Goal: Navigation & Orientation: Find specific page/section

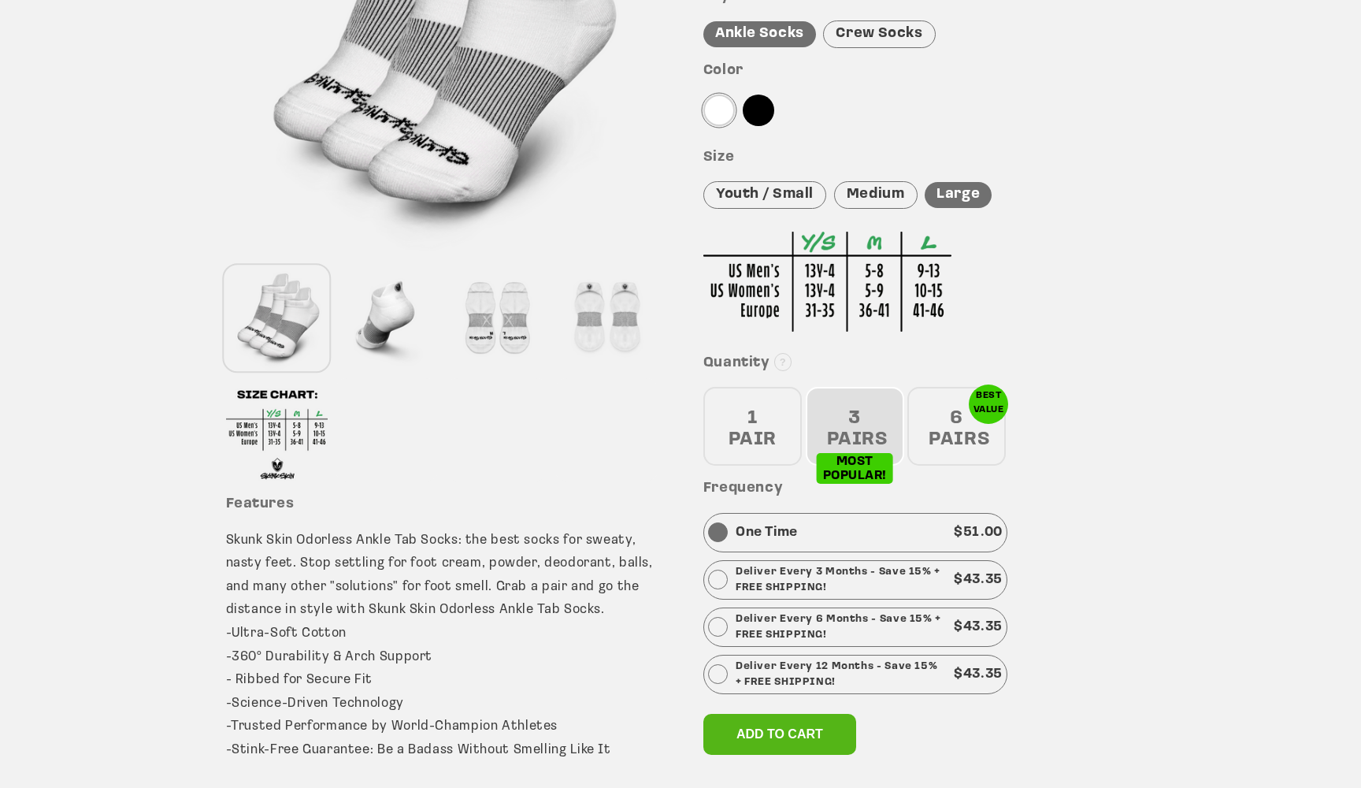
scroll to position [347, 0]
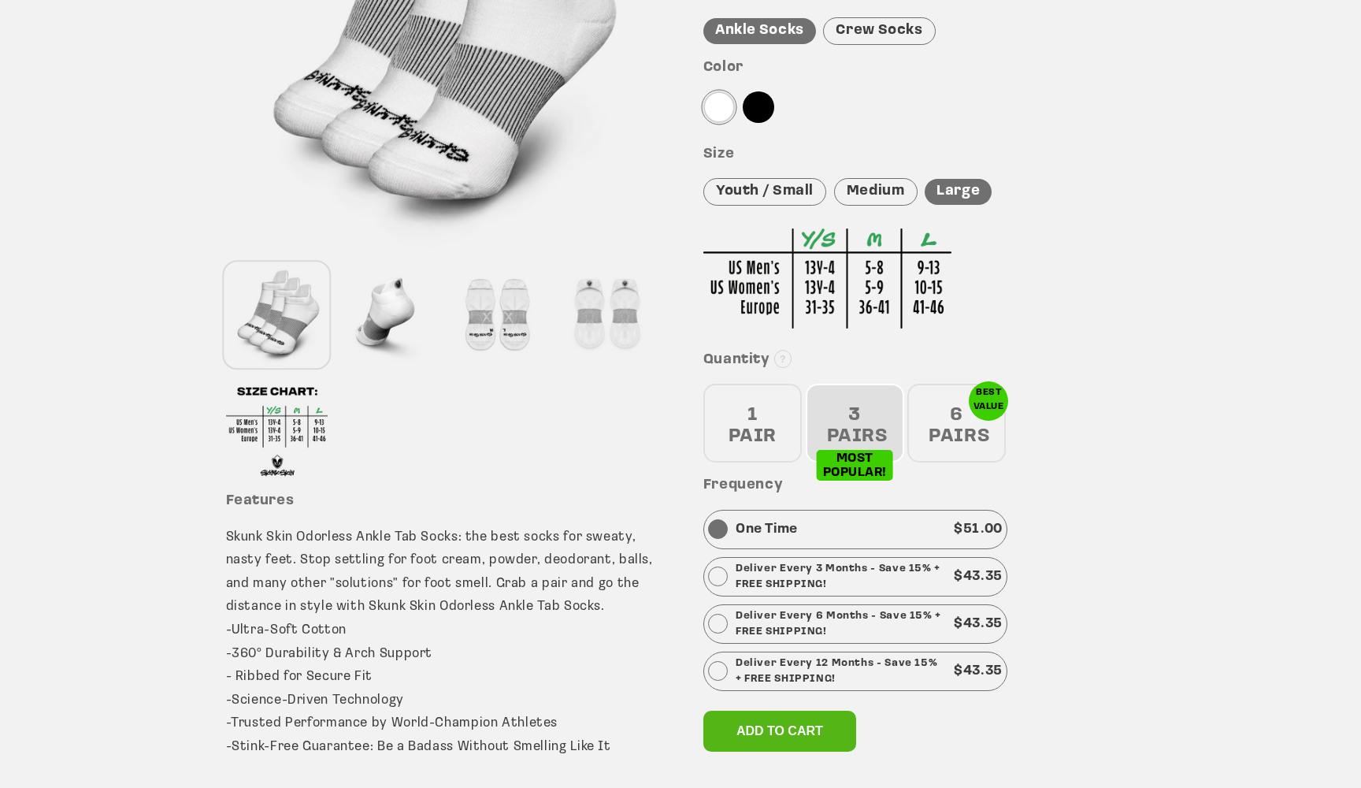
click at [755, 418] on div "1 PAIR" at bounding box center [753, 423] width 98 height 79
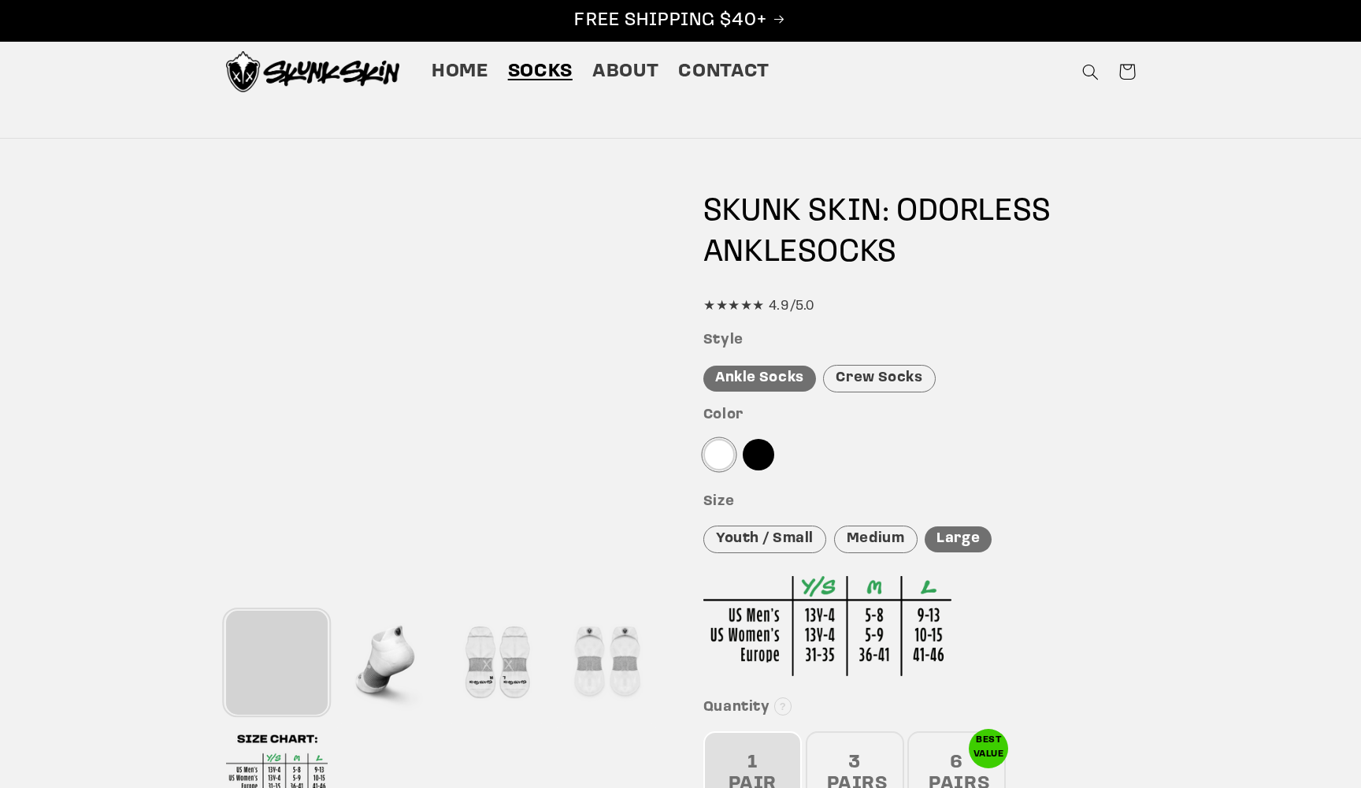
scroll to position [0, 0]
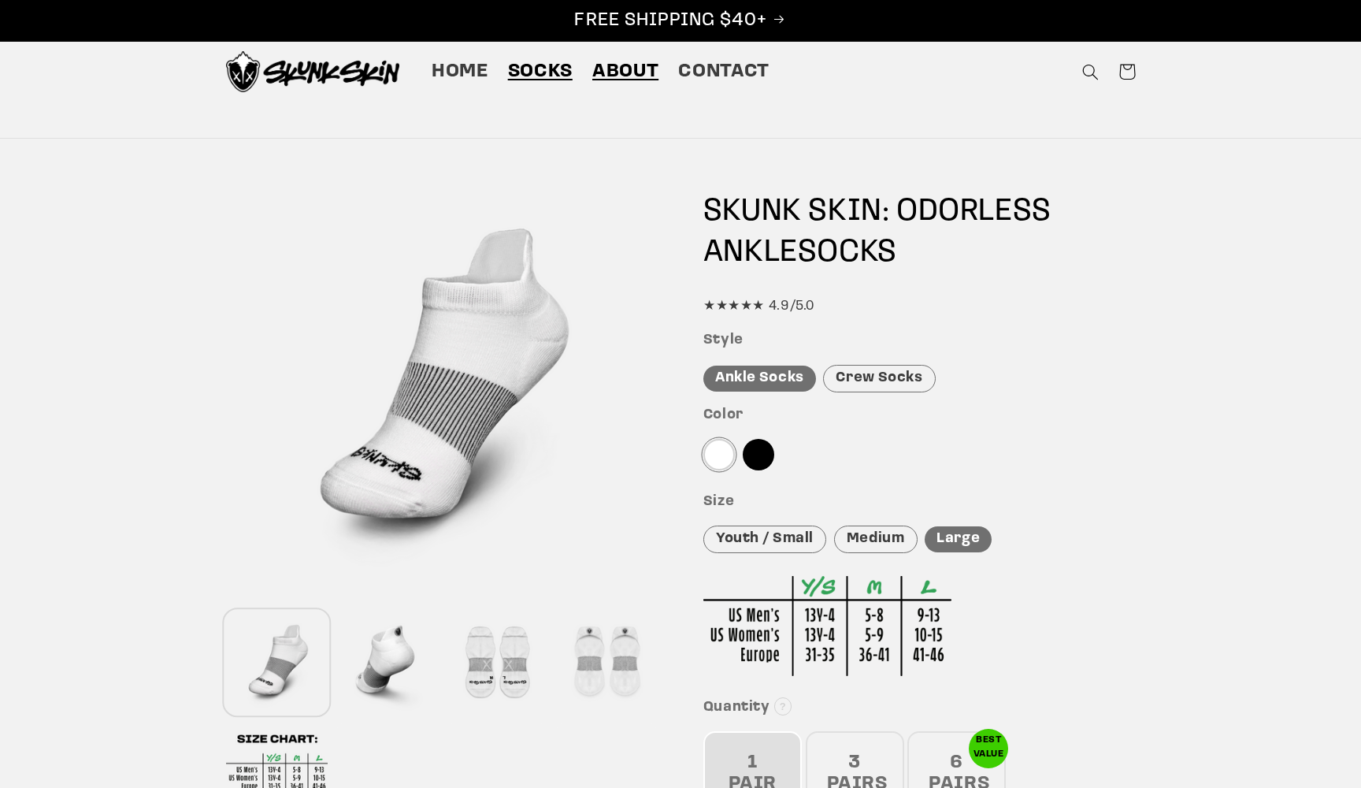
click at [637, 76] on span "About" at bounding box center [625, 72] width 66 height 24
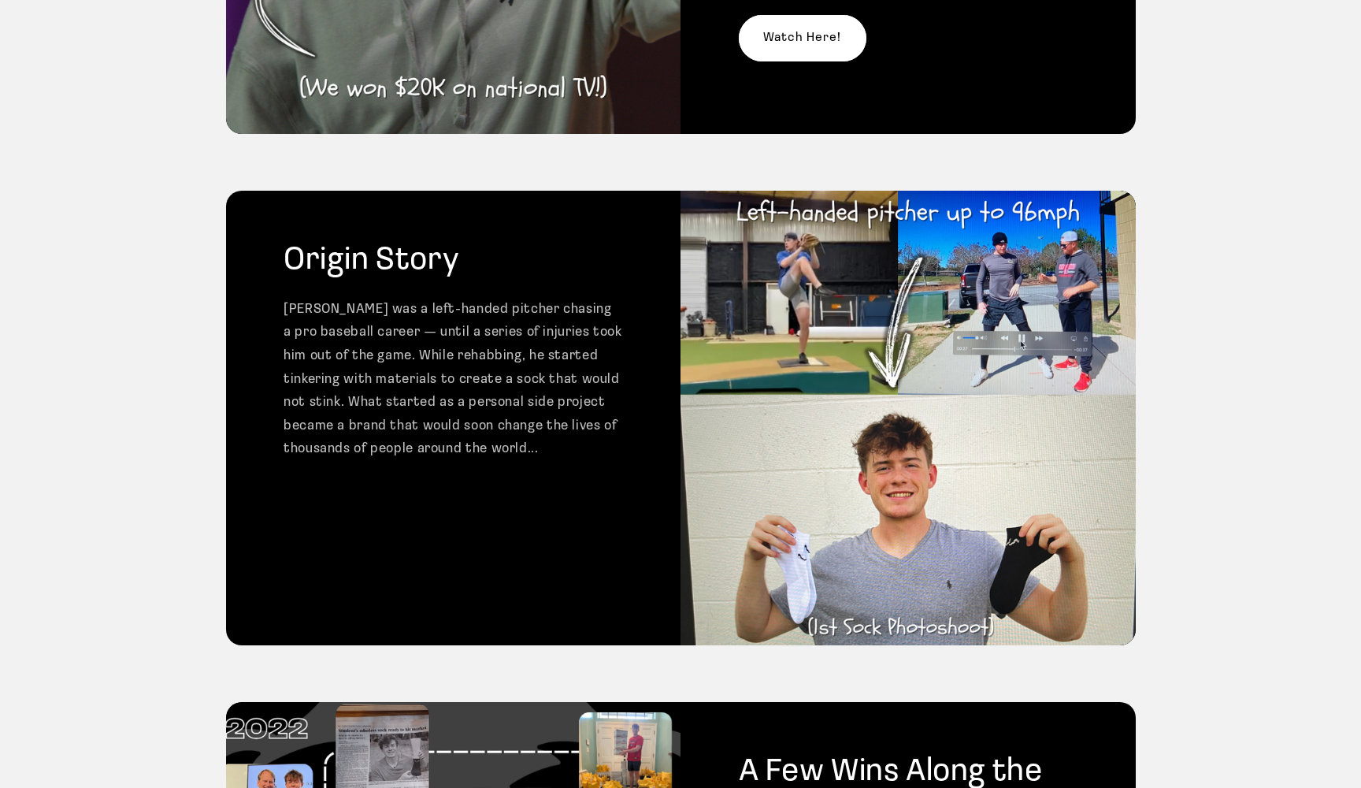
scroll to position [493, 0]
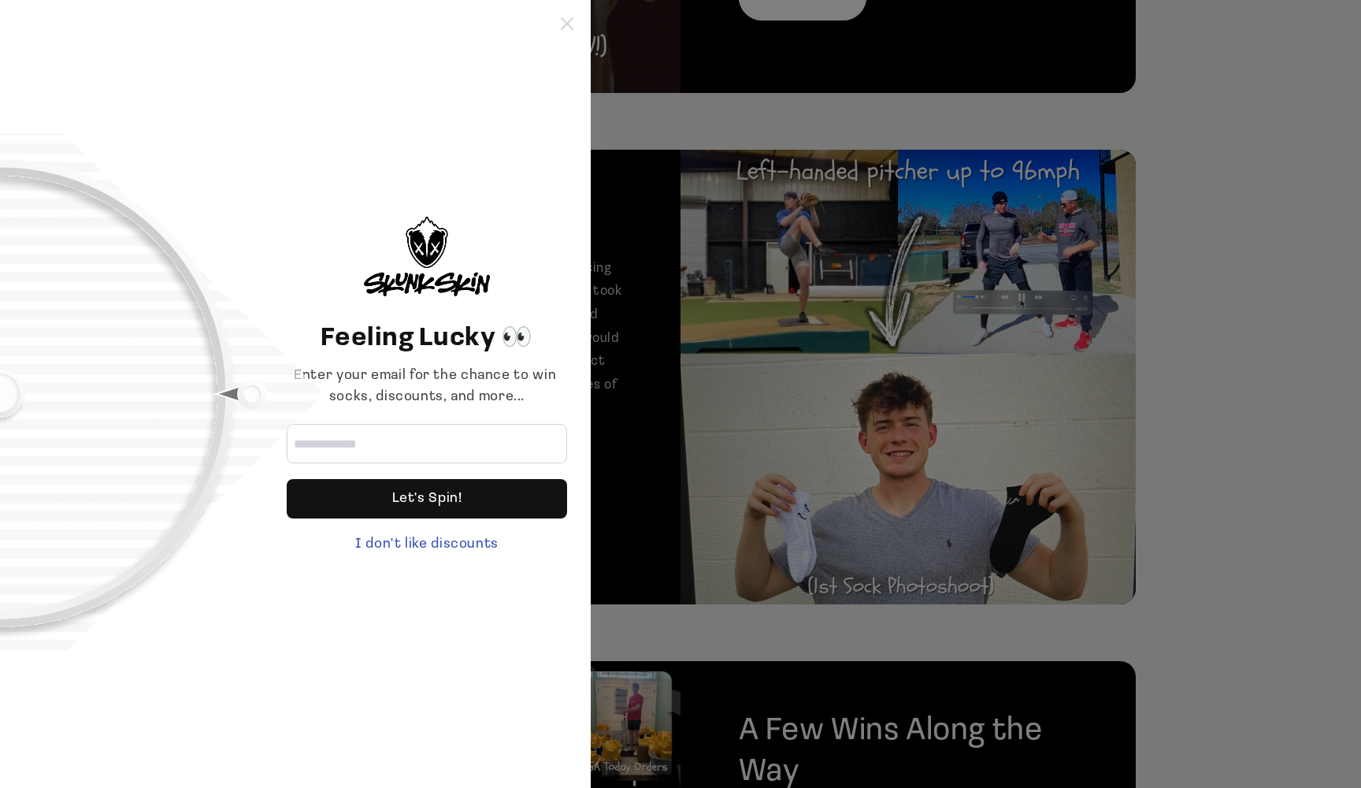
click at [566, 20] on icon at bounding box center [567, 23] width 13 height 13
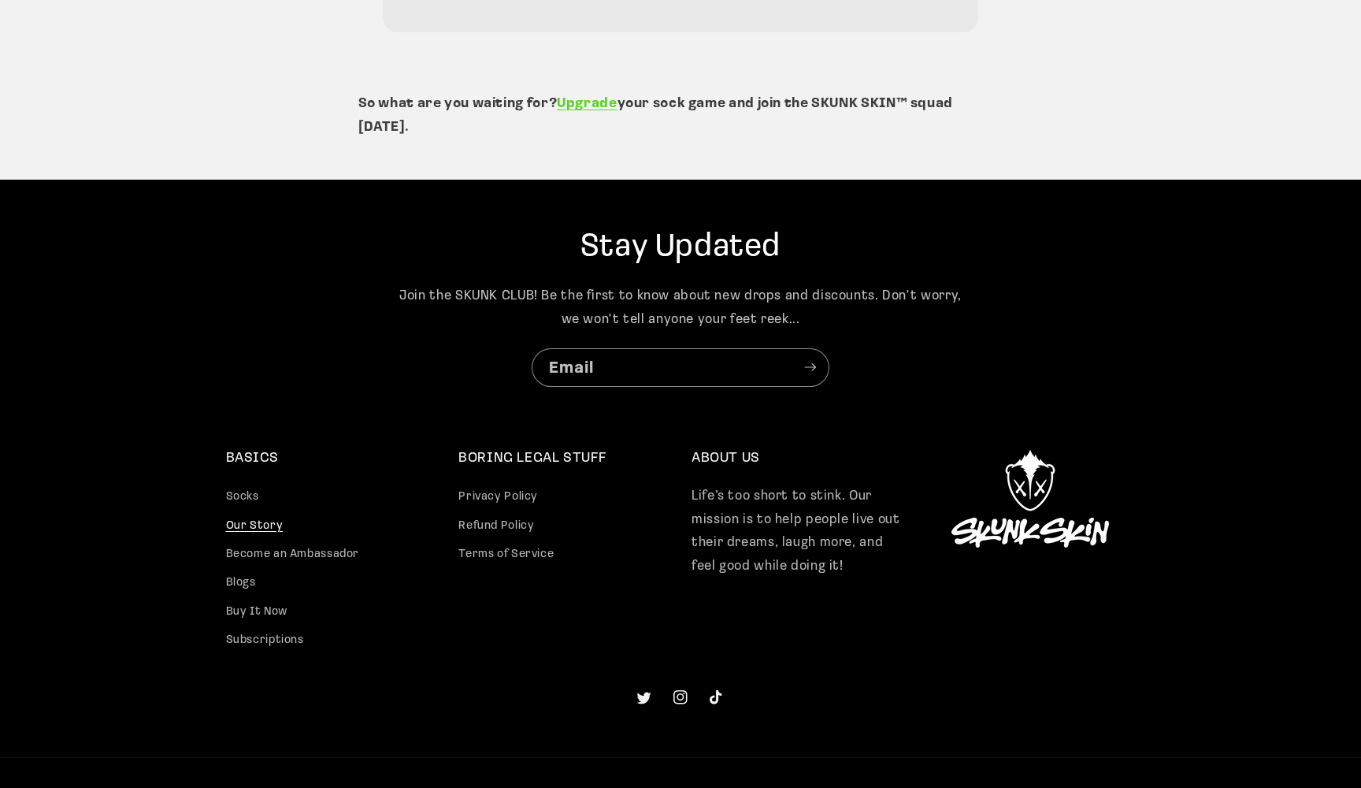
scroll to position [3819, 0]
click at [237, 487] on link "Socks" at bounding box center [242, 499] width 33 height 24
